Goal: Find specific page/section: Find specific page/section

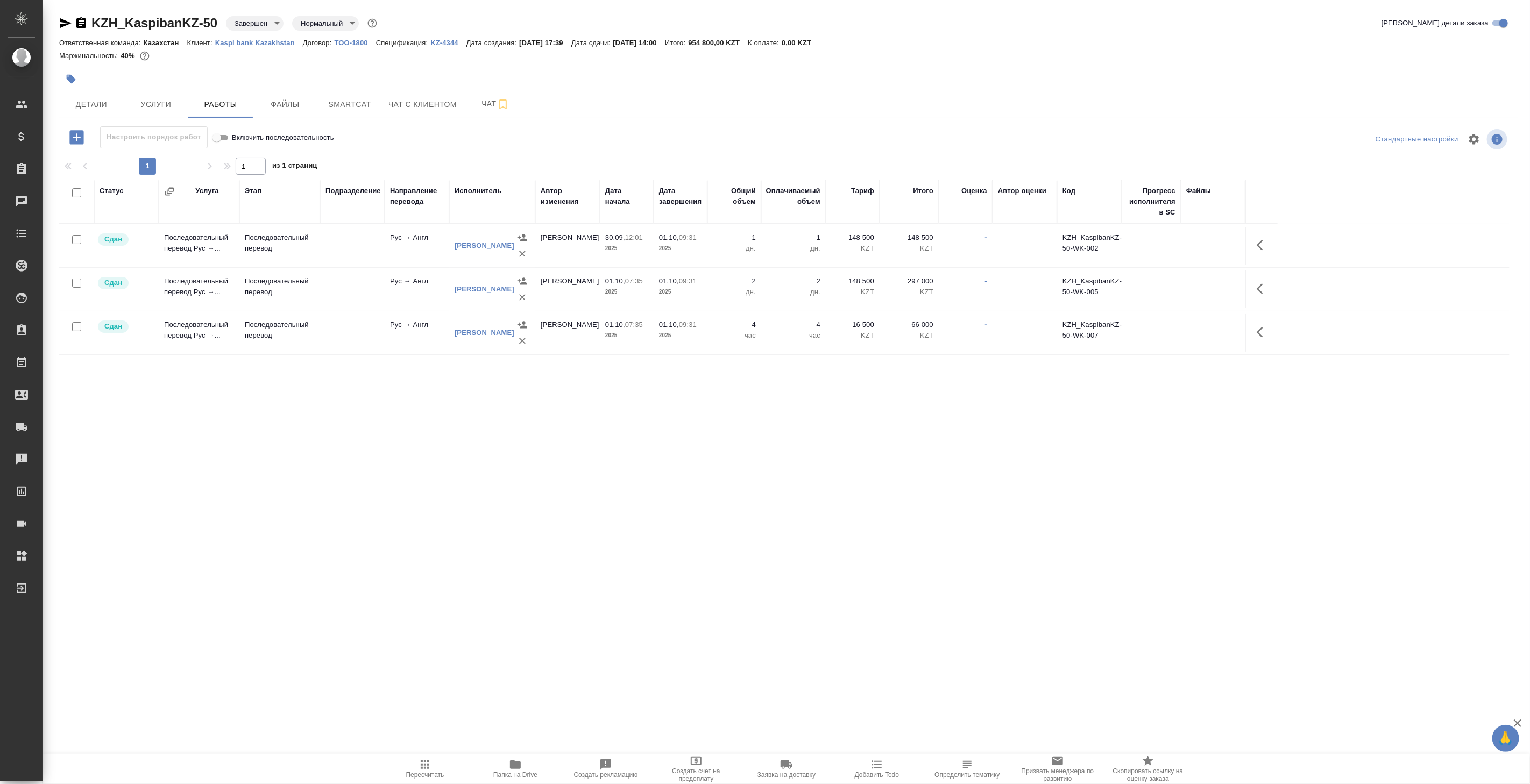
click at [444, 1] on div "KZH_KaspibanKZ-50 Завершен closed Нормальный normal Кратко детали заказа Ответс…" at bounding box center [788, 224] width 1471 height 449
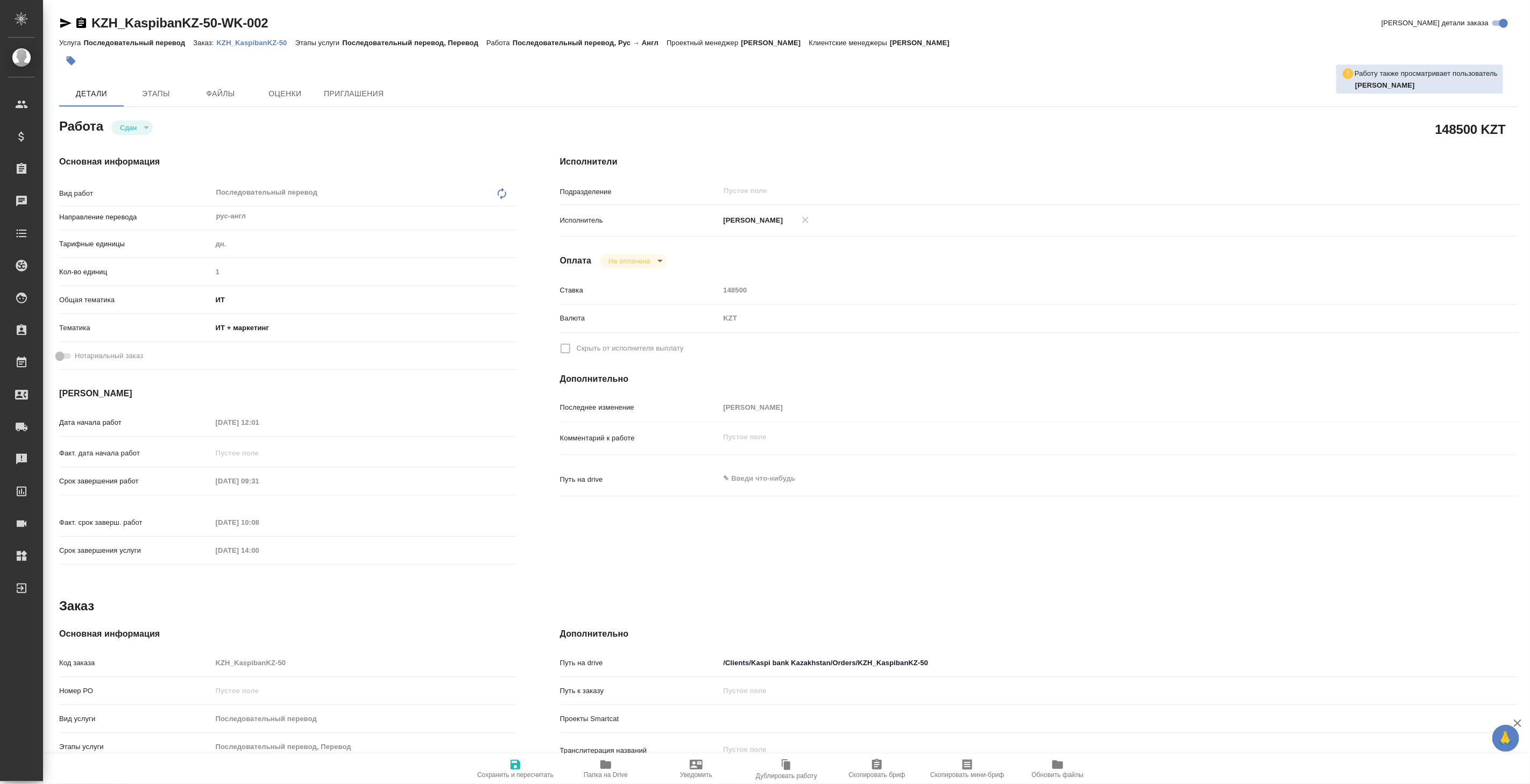
type textarea "x"
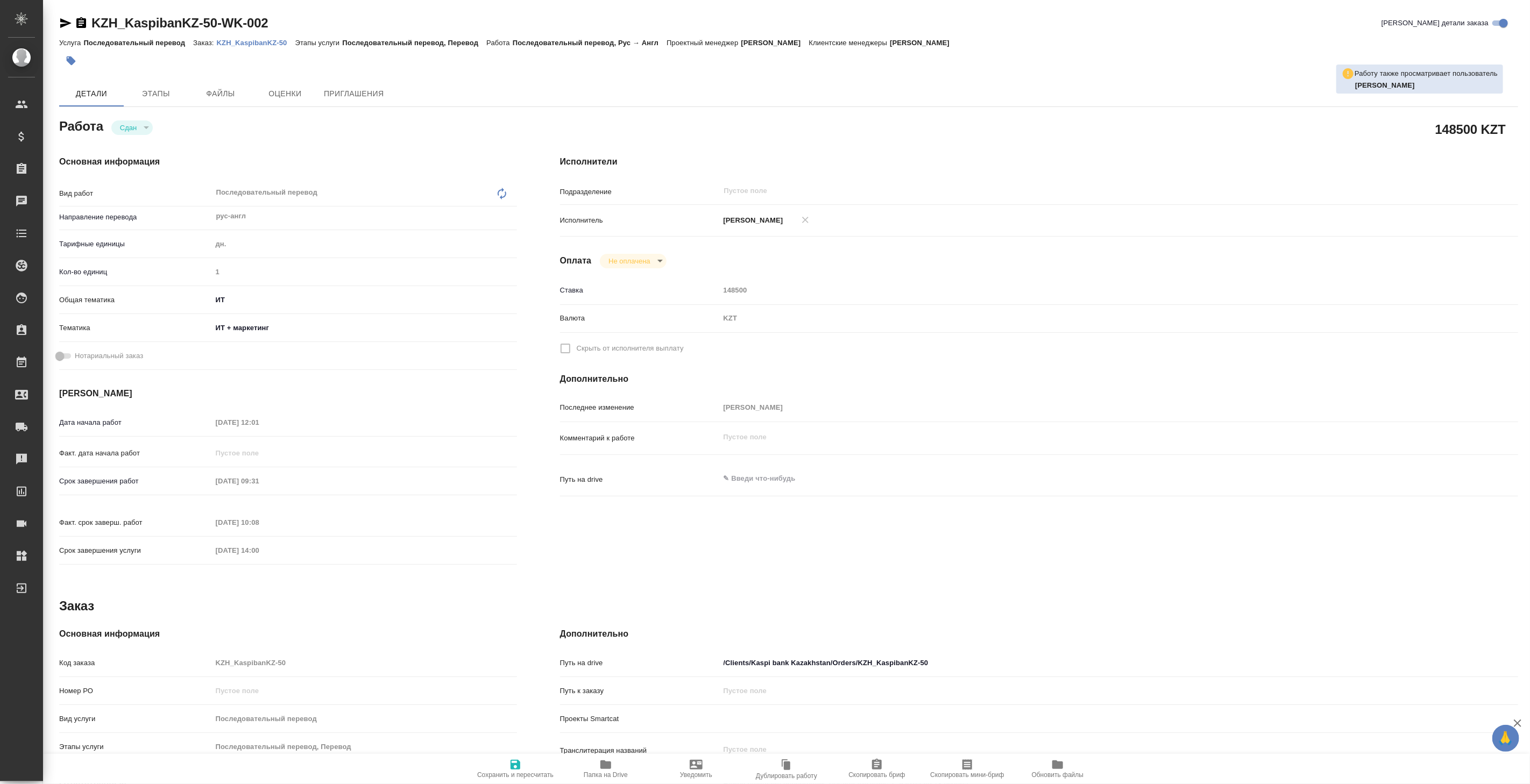
type textarea "x"
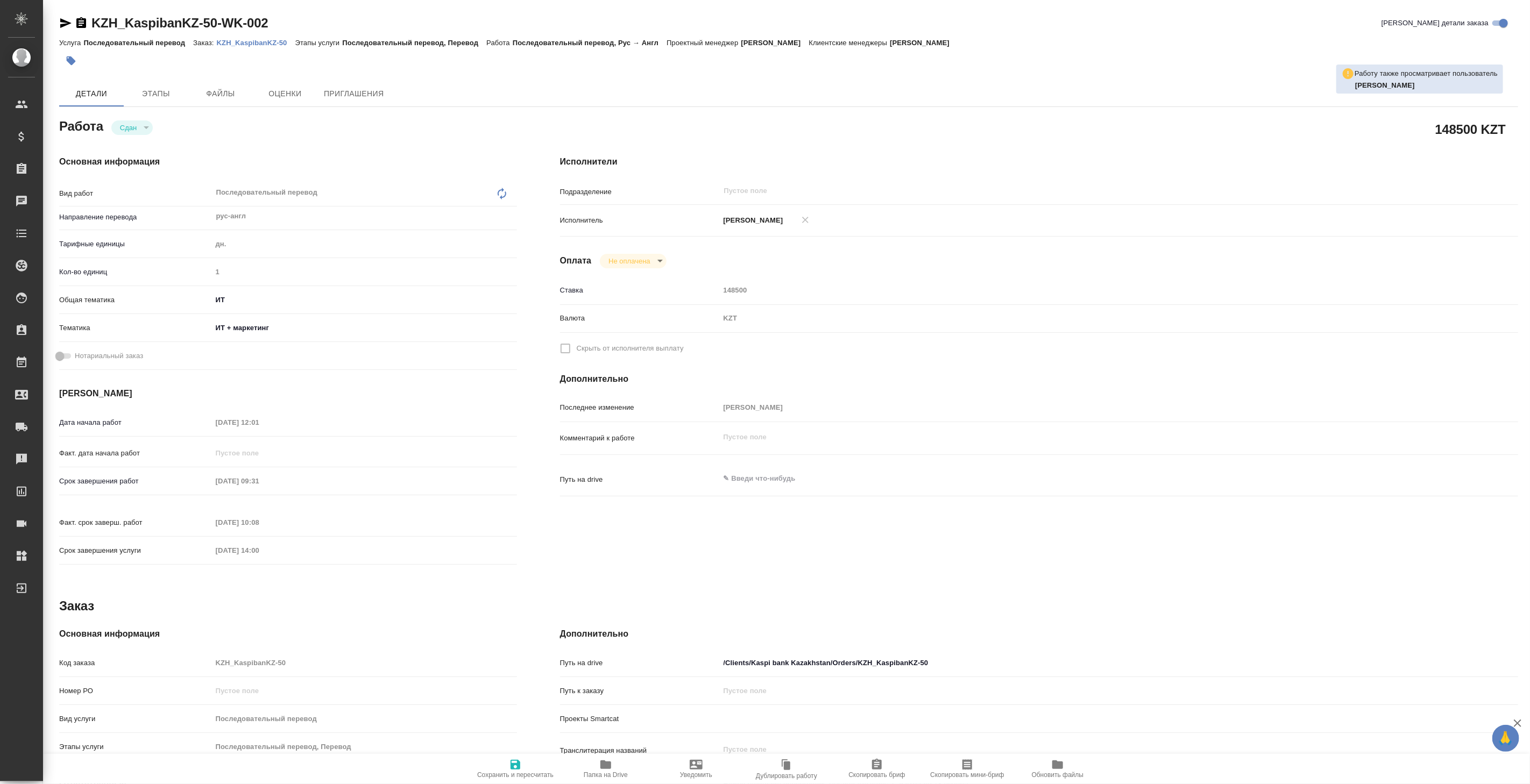
type textarea "x"
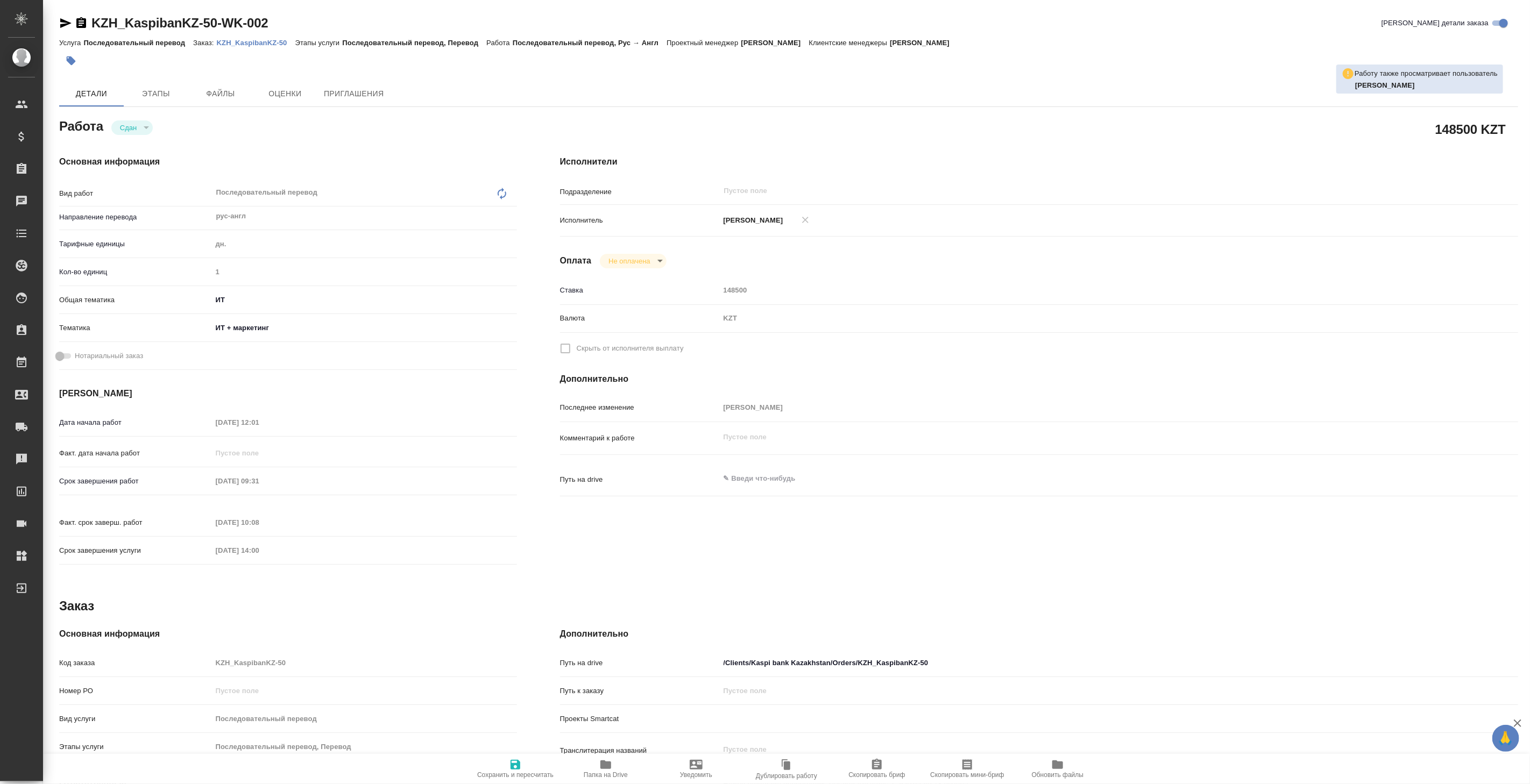
type textarea "x"
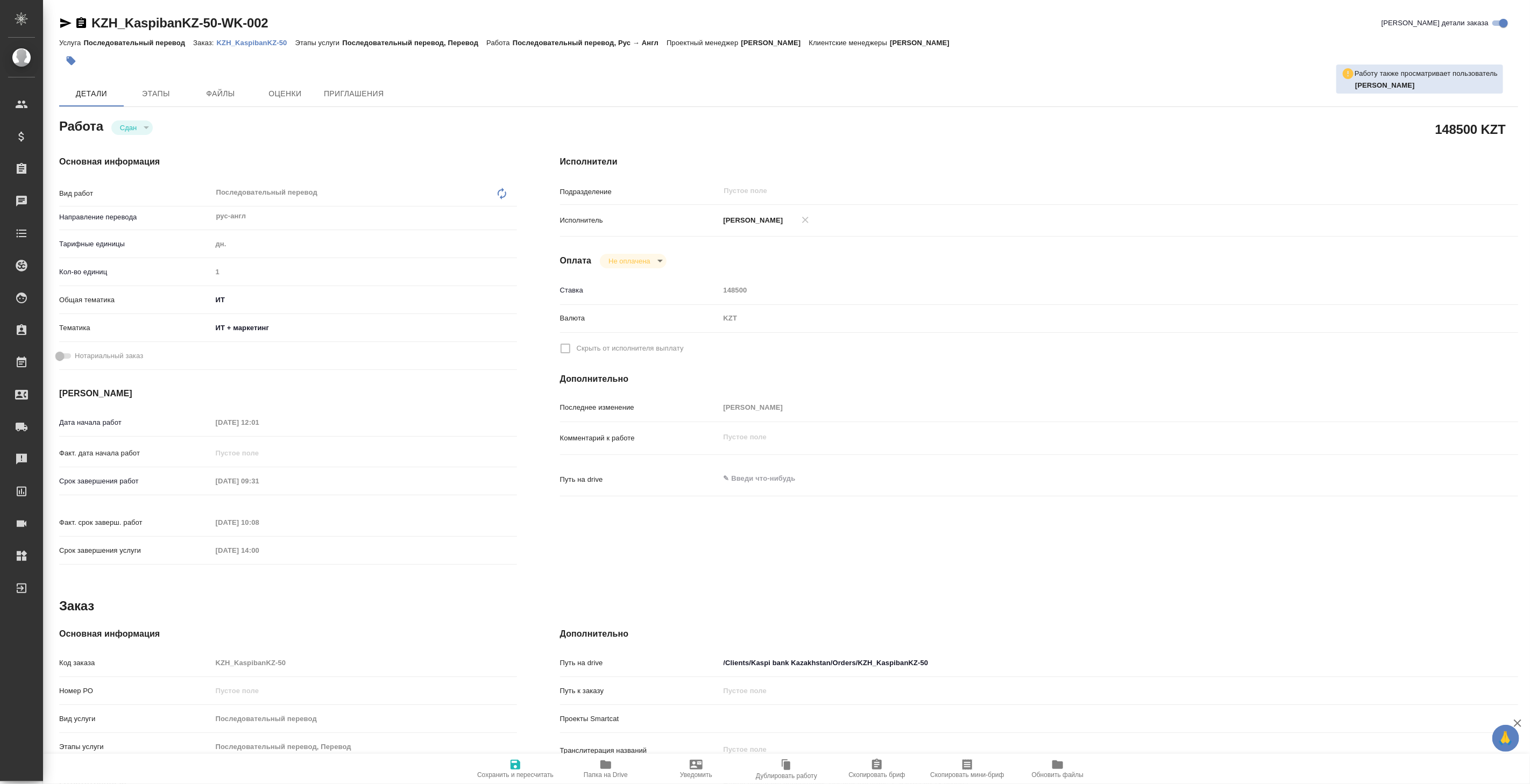
type textarea "x"
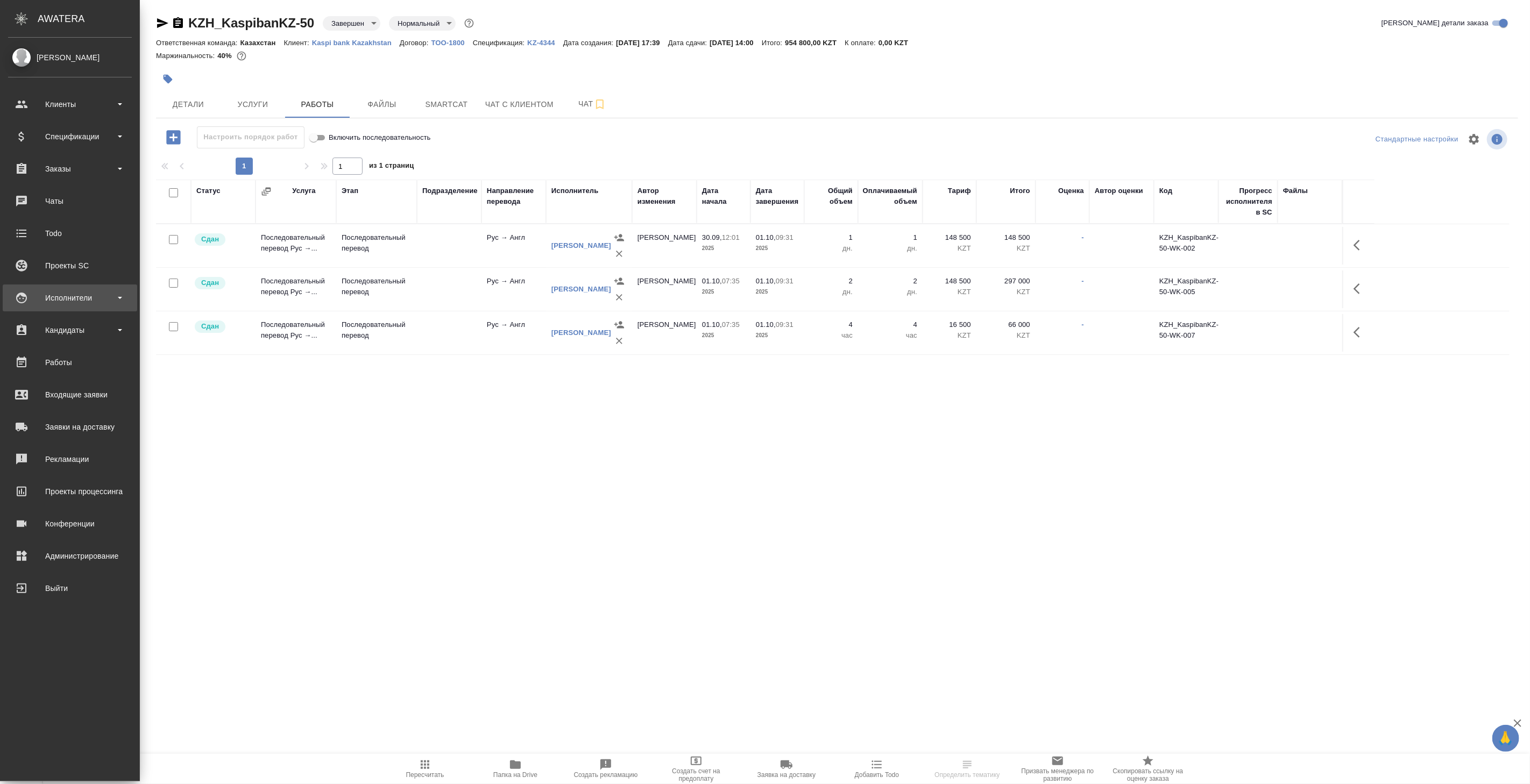
click at [68, 298] on div "Исполнители" at bounding box center [70, 298] width 124 height 16
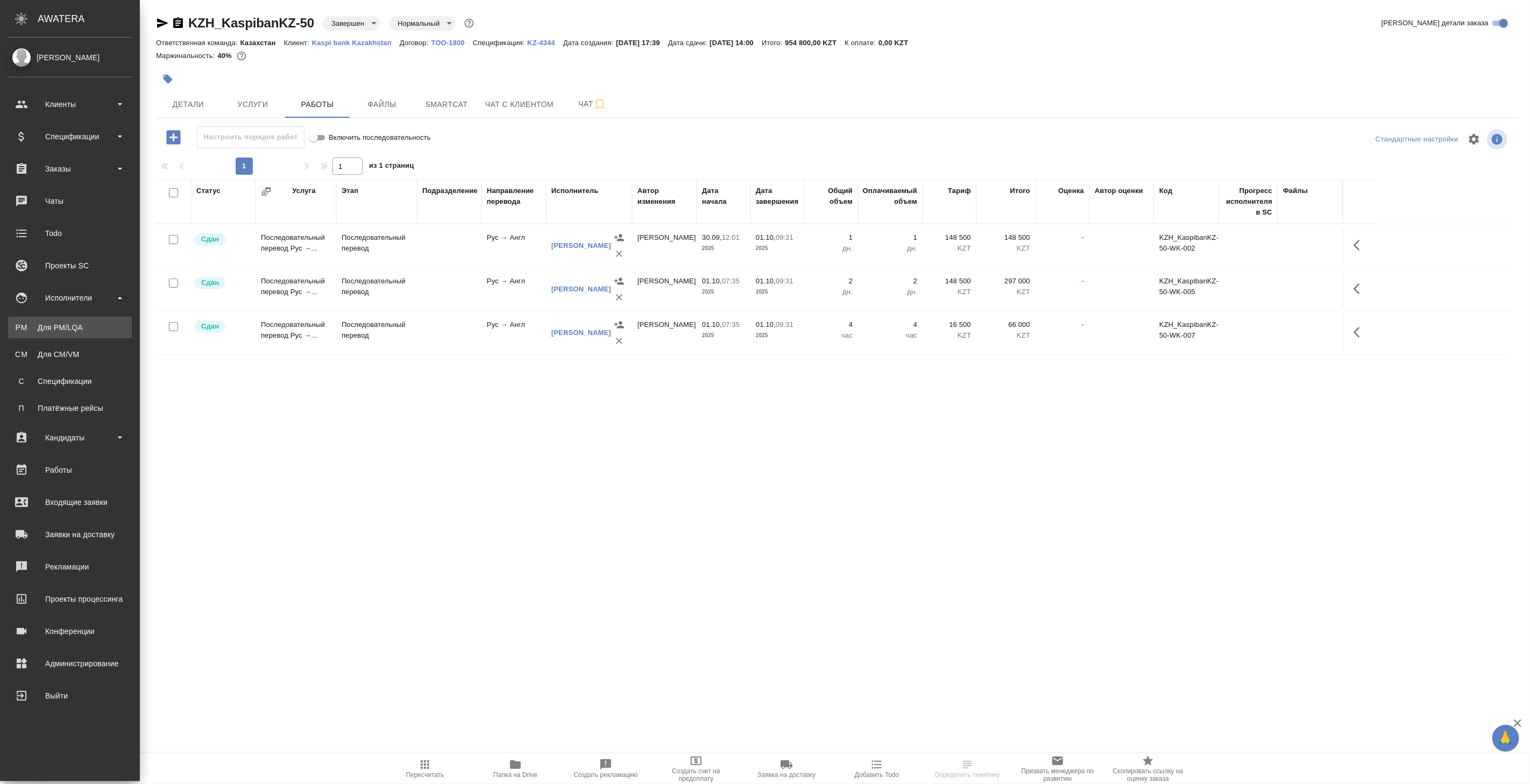
click at [77, 330] on div "Для PM/LQA" at bounding box center [70, 328] width 113 height 11
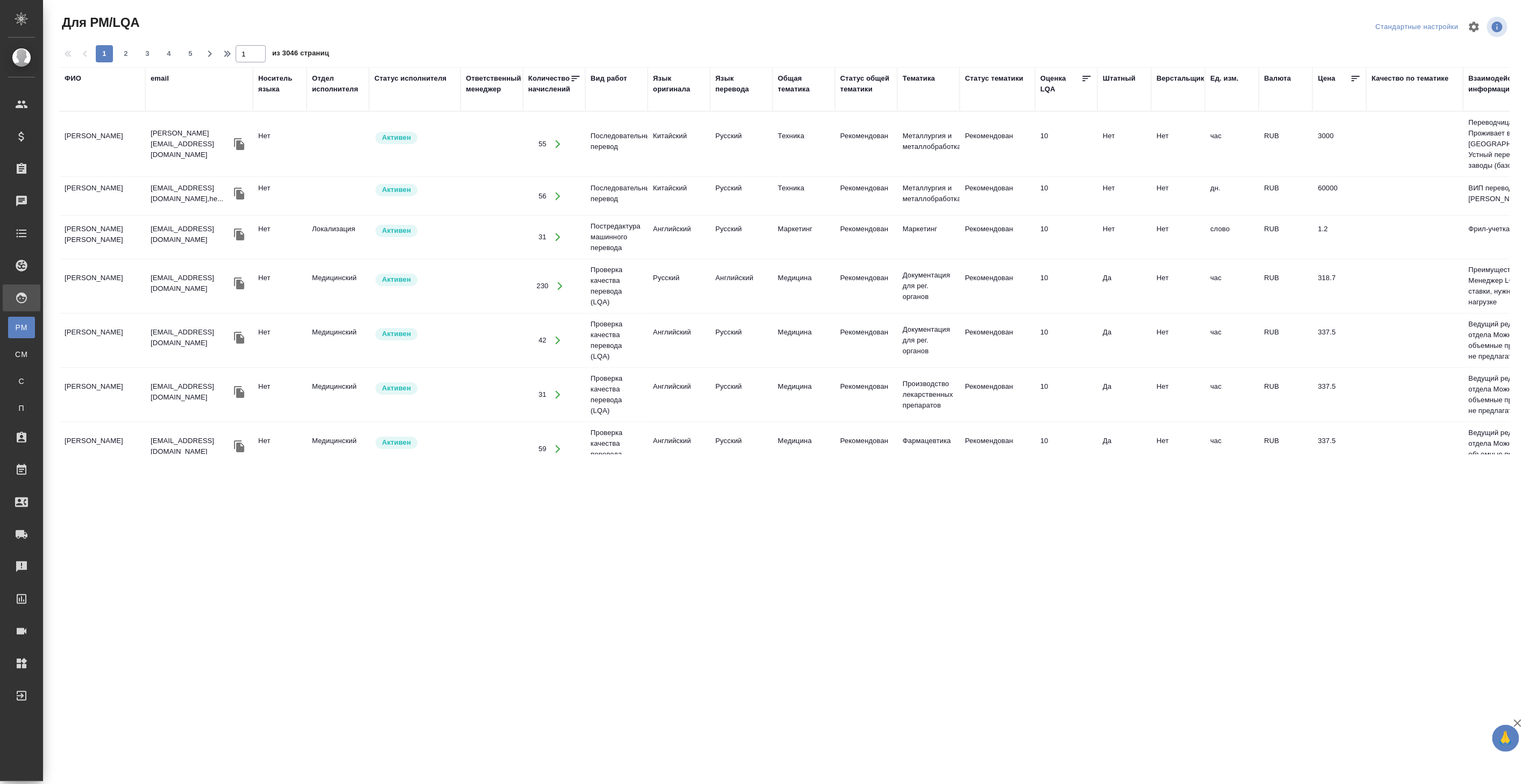
click at [70, 79] on div "ФИО" at bounding box center [72, 78] width 17 height 11
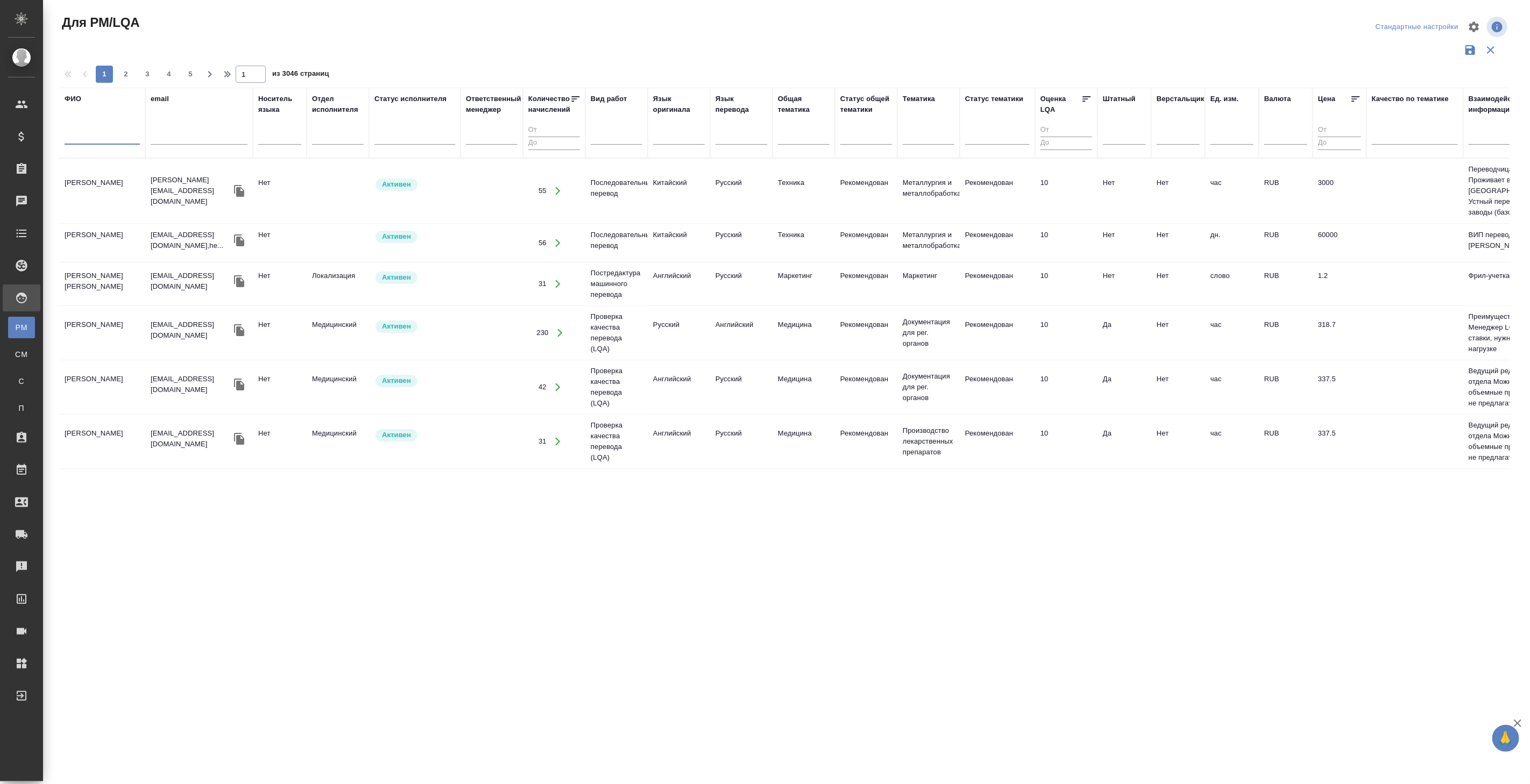
click at [87, 138] on input "text" at bounding box center [102, 138] width 76 height 13
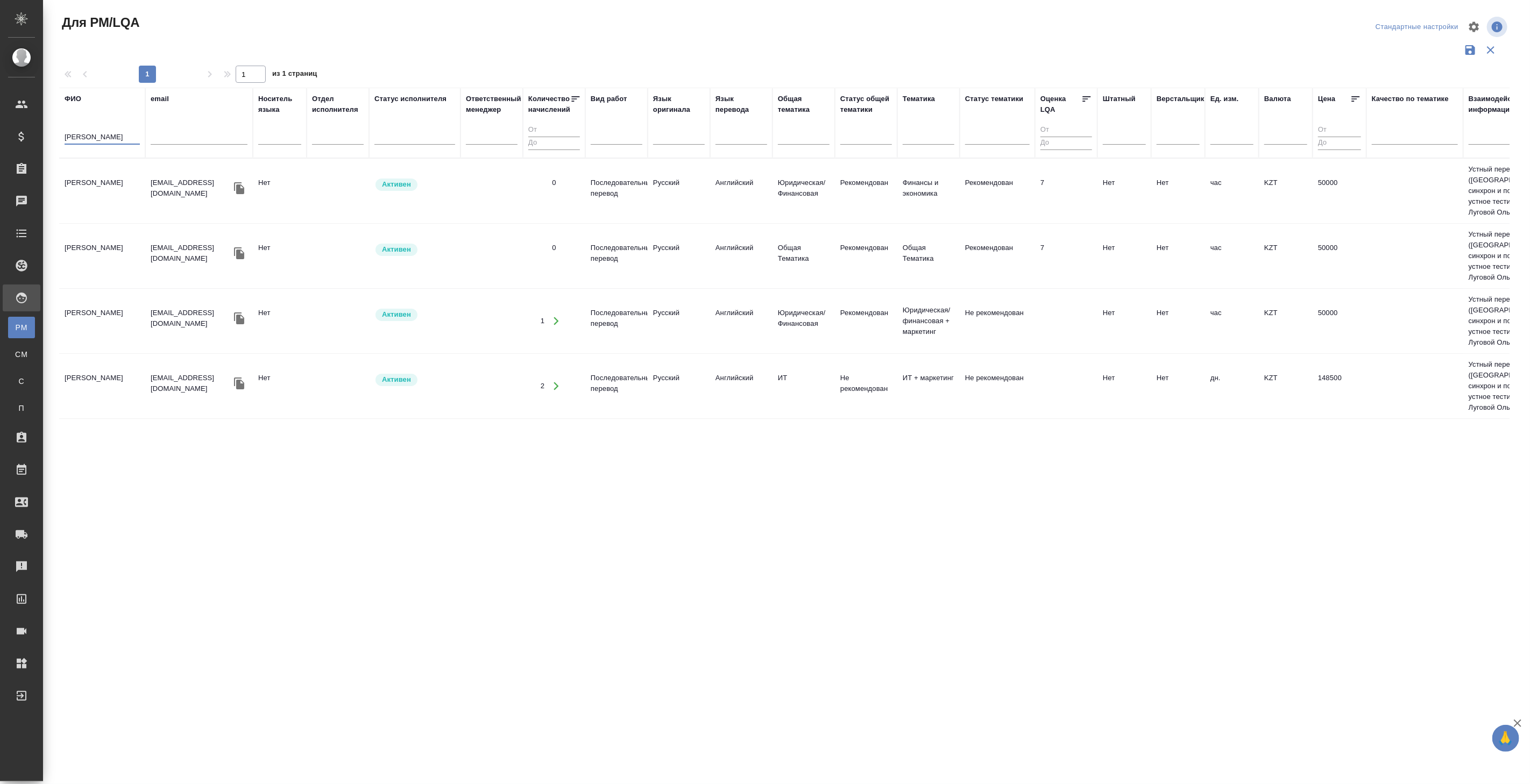
type input "[PERSON_NAME]"
click at [117, 203] on td "[PERSON_NAME]" at bounding box center [102, 191] width 86 height 38
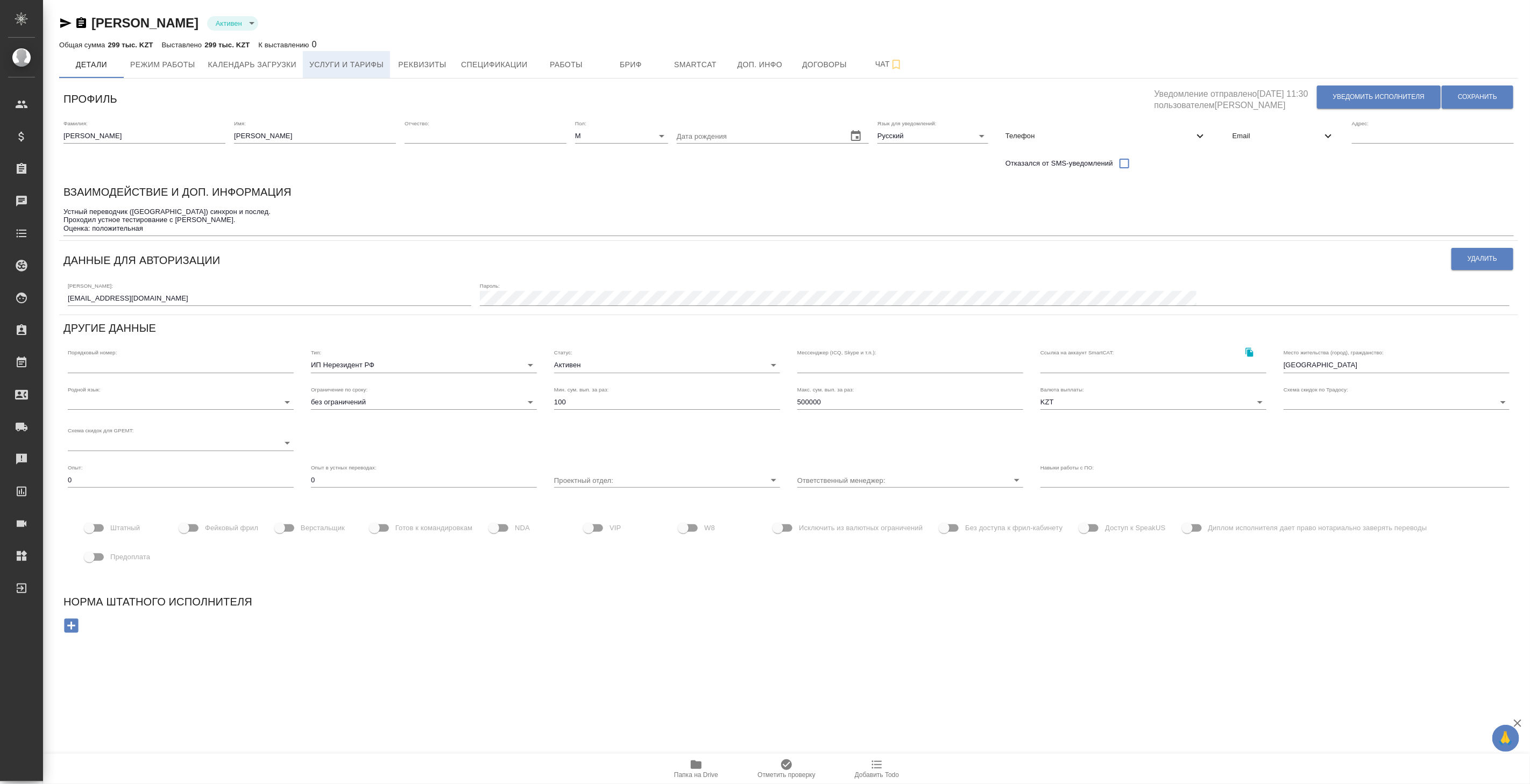
click at [348, 63] on span "Услуги и тарифы" at bounding box center [346, 65] width 74 height 13
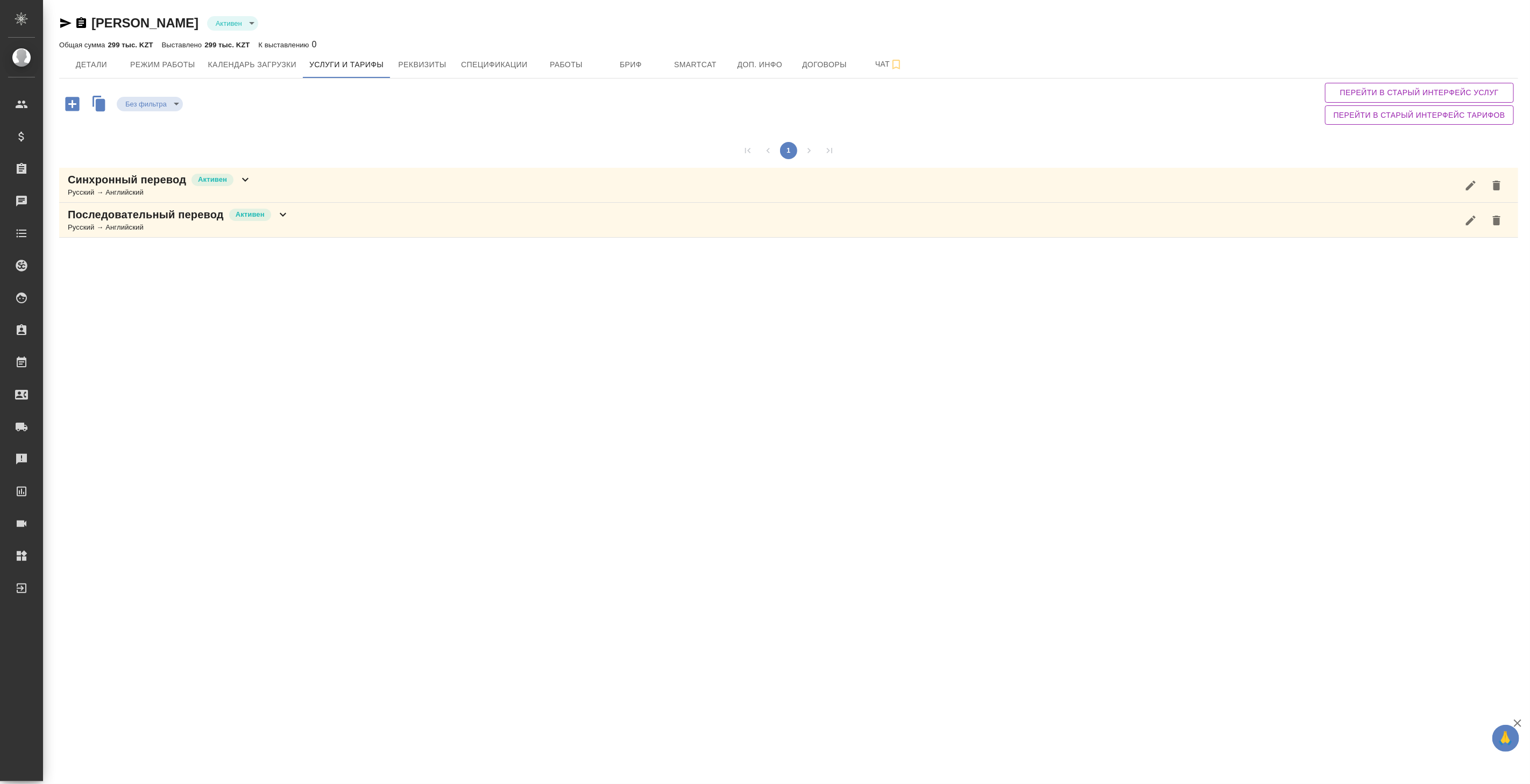
click at [339, 229] on div "Последовательный перевод Активен Русский → Английский" at bounding box center [788, 220] width 1459 height 35
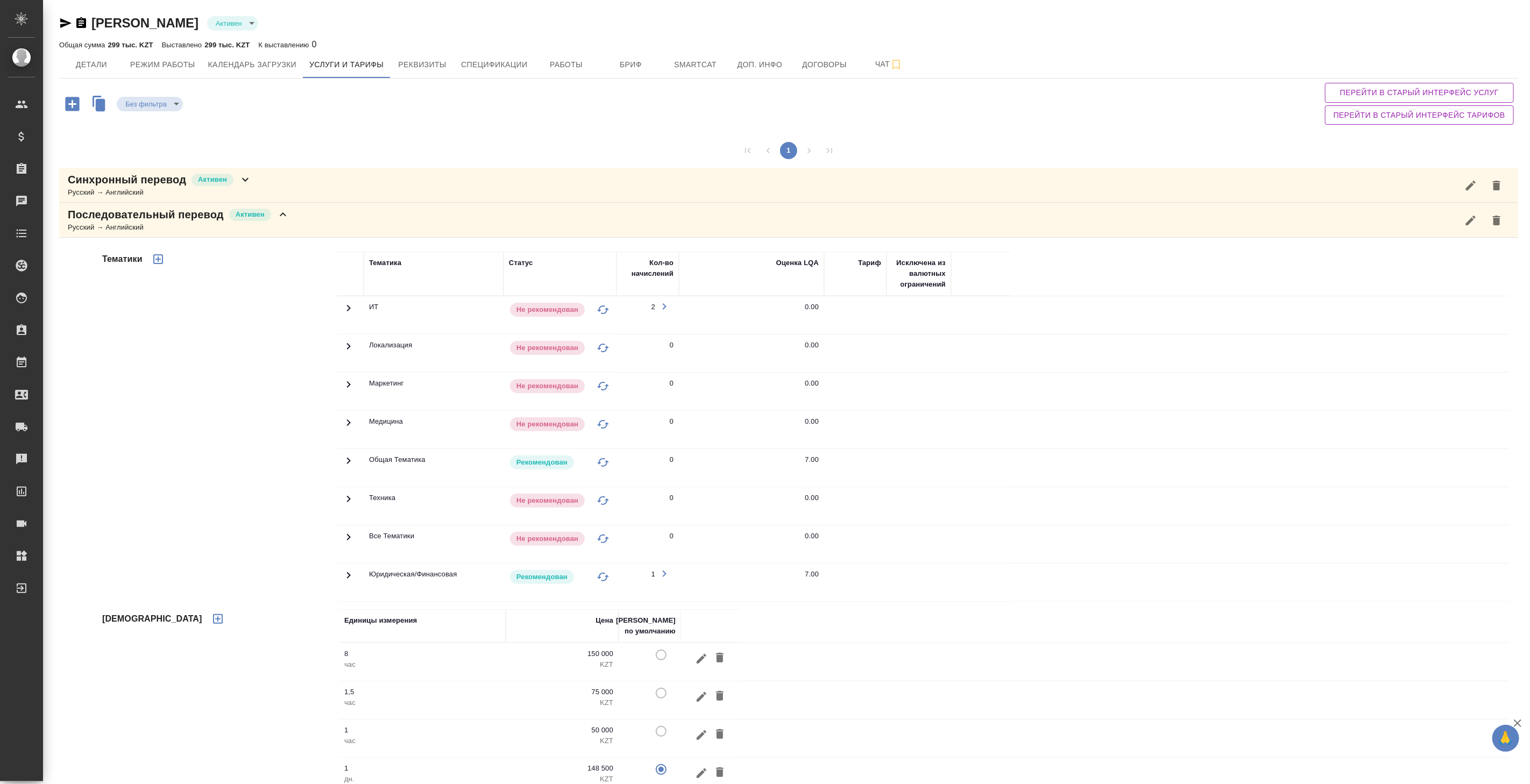
scroll to position [23, 0]
